Goal: Task Accomplishment & Management: Manage account settings

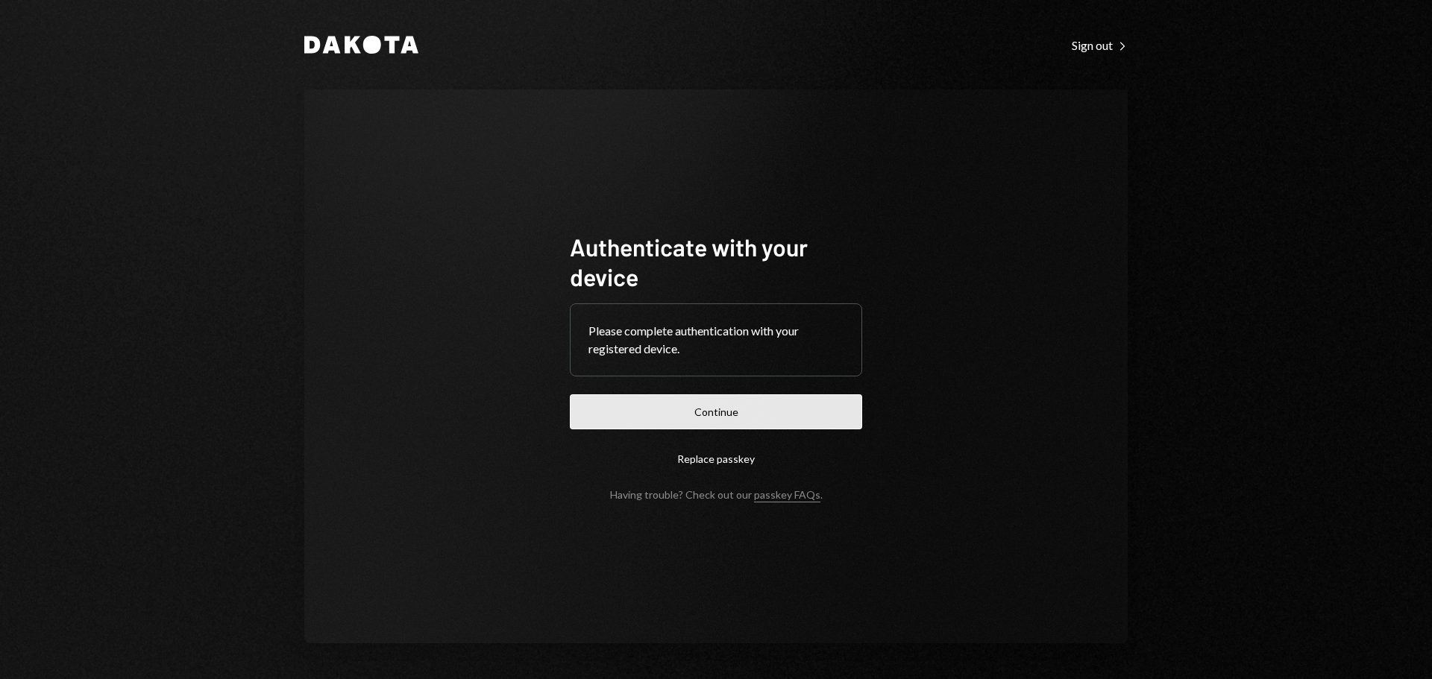
click at [736, 416] on button "Continue" at bounding box center [716, 411] width 292 height 35
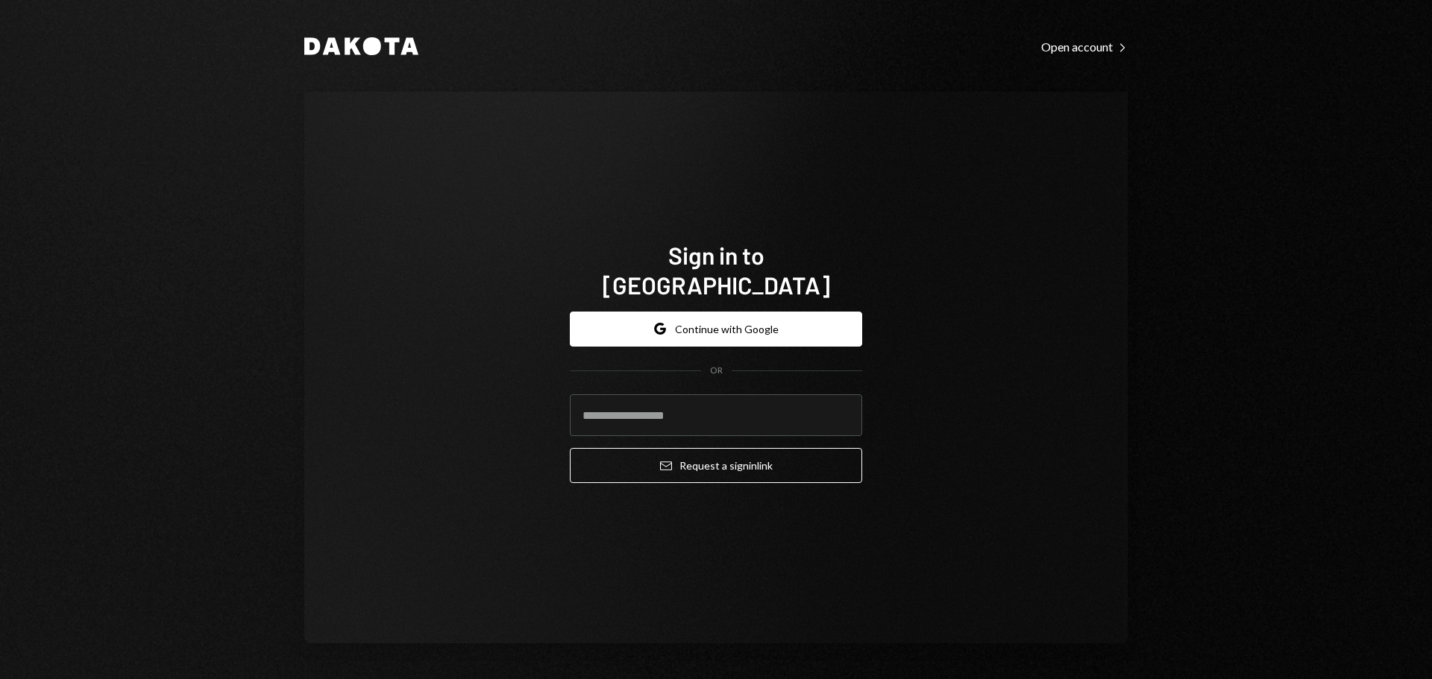
type input "**********"
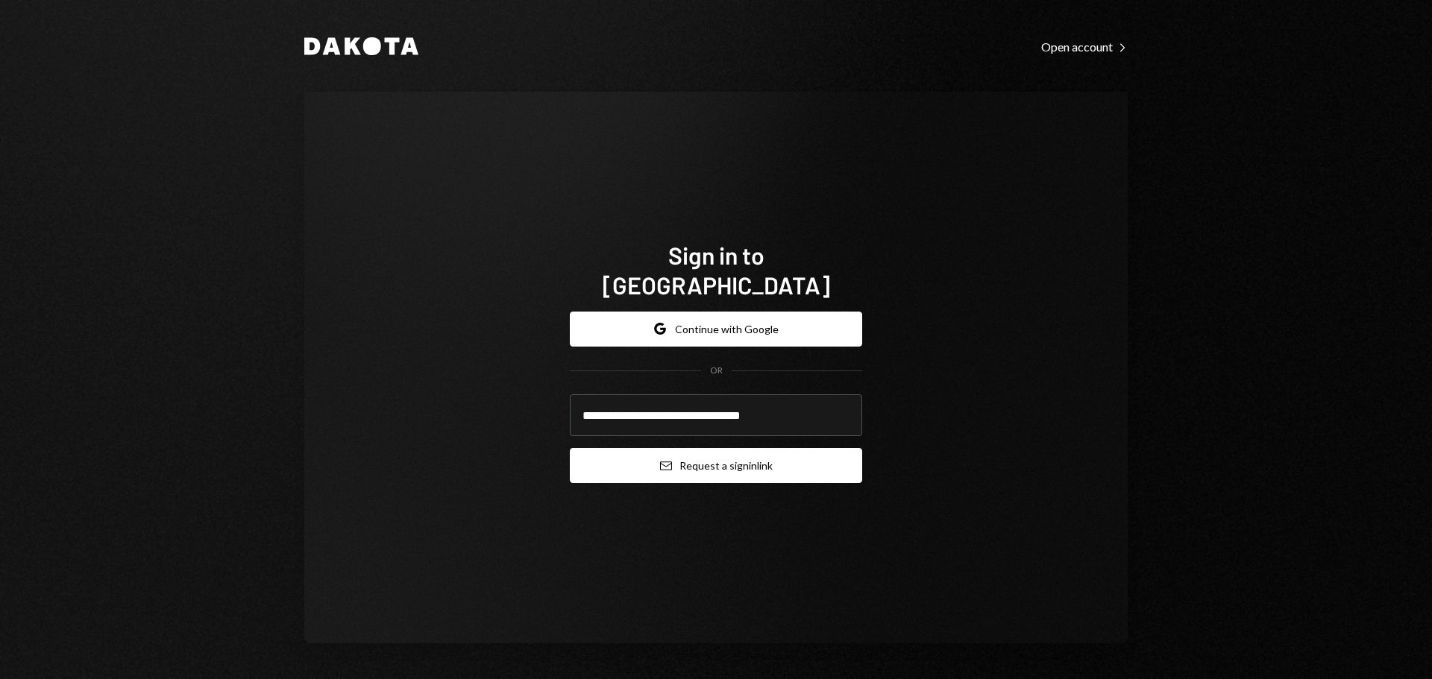
click at [798, 448] on button "Email Request a sign in link" at bounding box center [716, 465] width 292 height 35
